Goal: Check status: Check status

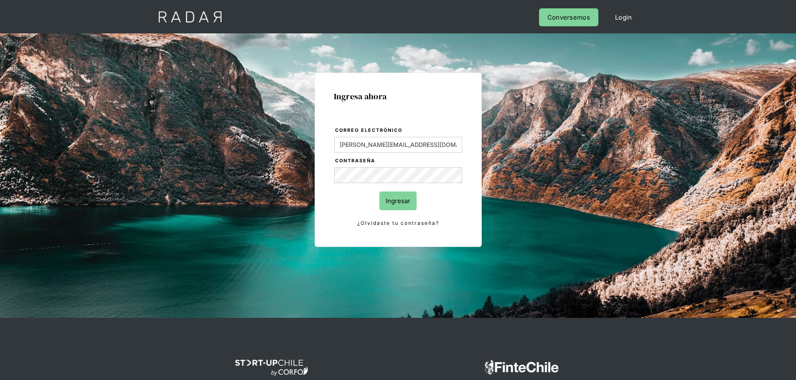
click at [393, 198] on input "Ingresar" at bounding box center [397, 201] width 37 height 19
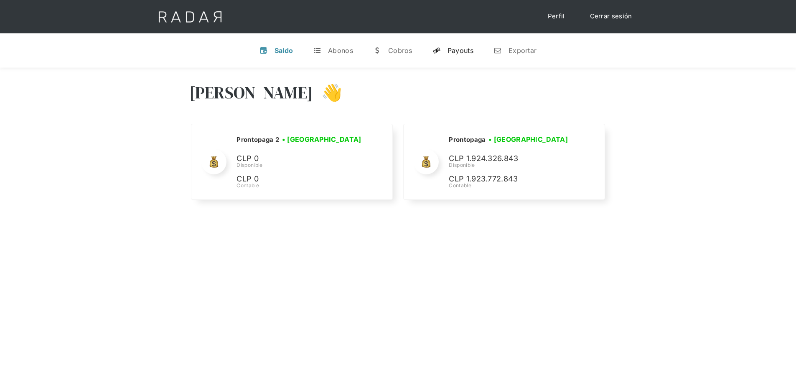
click at [449, 48] on div "Payouts" at bounding box center [460, 50] width 26 height 8
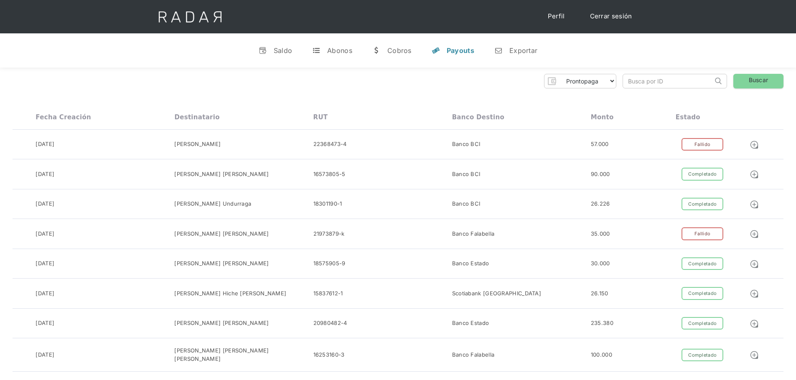
click at [101, 76] on div "Prontopaga Prontopaga 2 Thank you! Your submission has been received! Oops! Som…" at bounding box center [398, 81] width 771 height 15
